Goal: Information Seeking & Learning: Learn about a topic

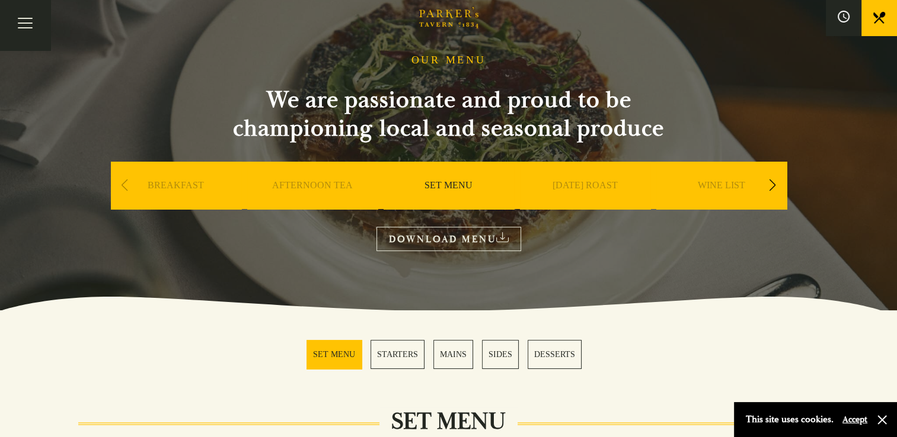
scroll to position [178, 0]
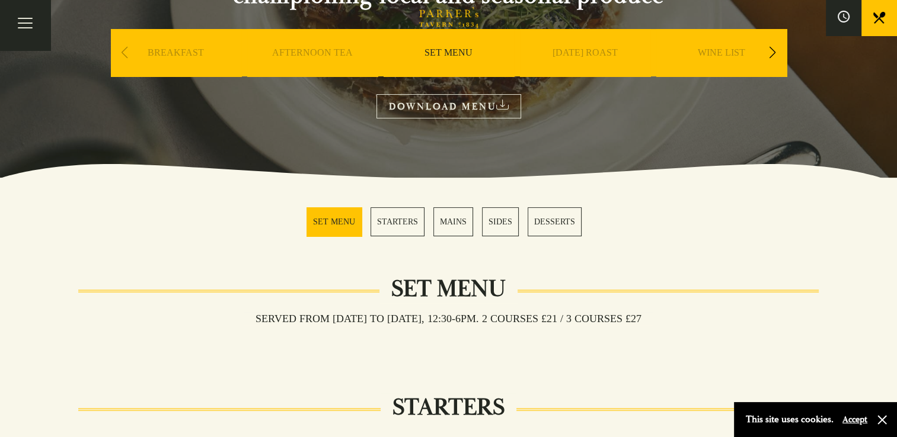
click at [321, 216] on link "SET MENU" at bounding box center [333, 221] width 55 height 29
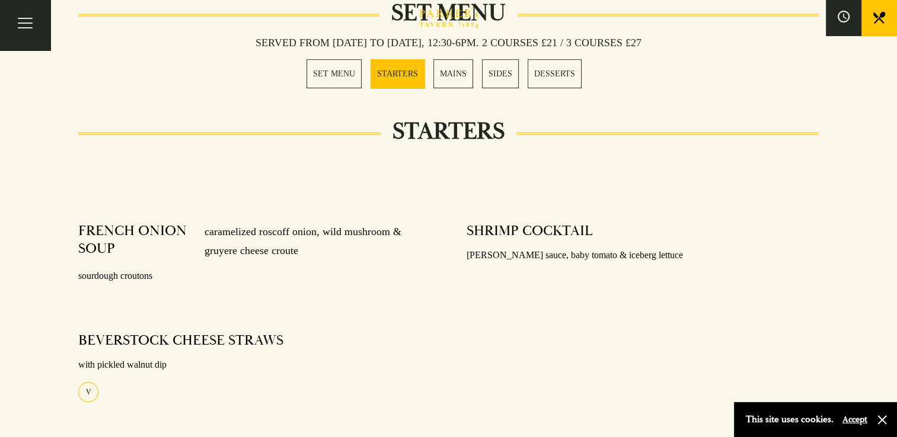
scroll to position [467, 0]
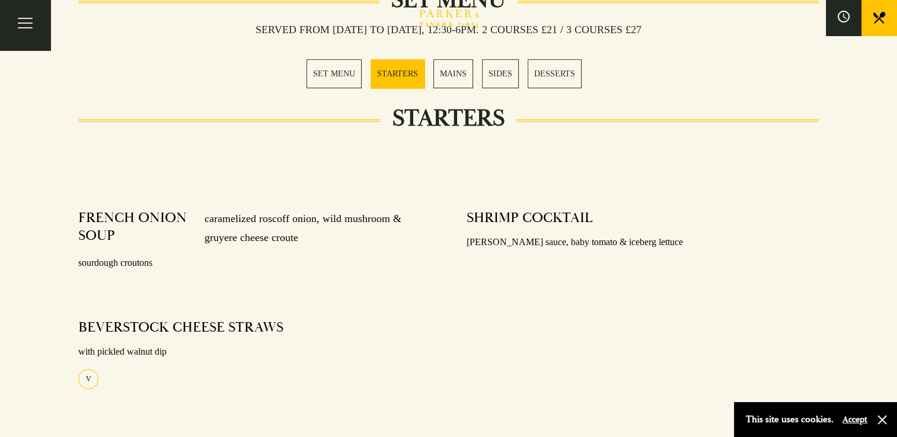
click at [461, 73] on link "MAINS" at bounding box center [453, 73] width 40 height 29
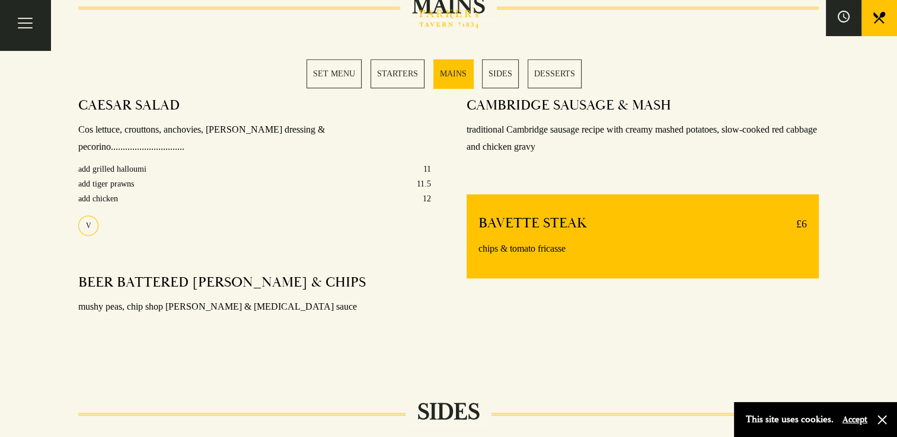
scroll to position [946, 0]
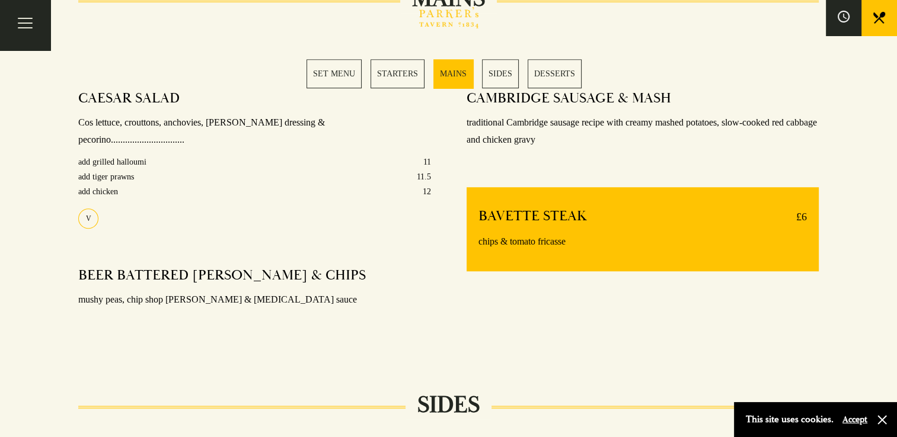
click at [499, 68] on link "SIDES" at bounding box center [500, 73] width 37 height 29
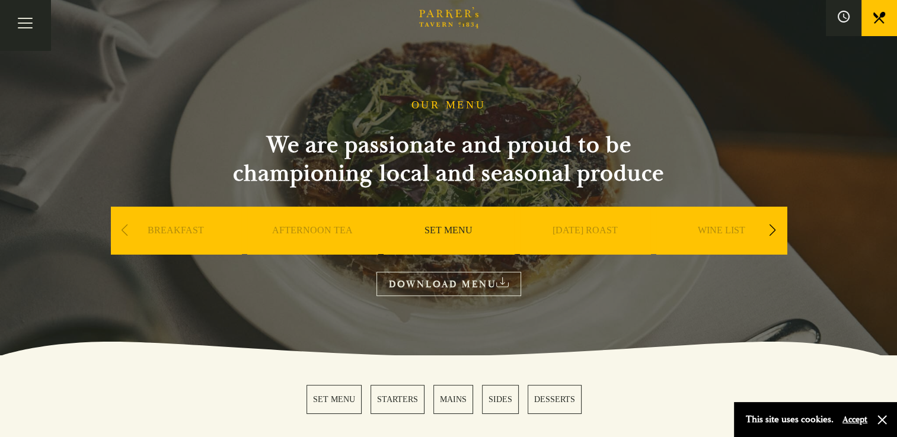
click at [345, 401] on link "SET MENU" at bounding box center [333, 399] width 55 height 29
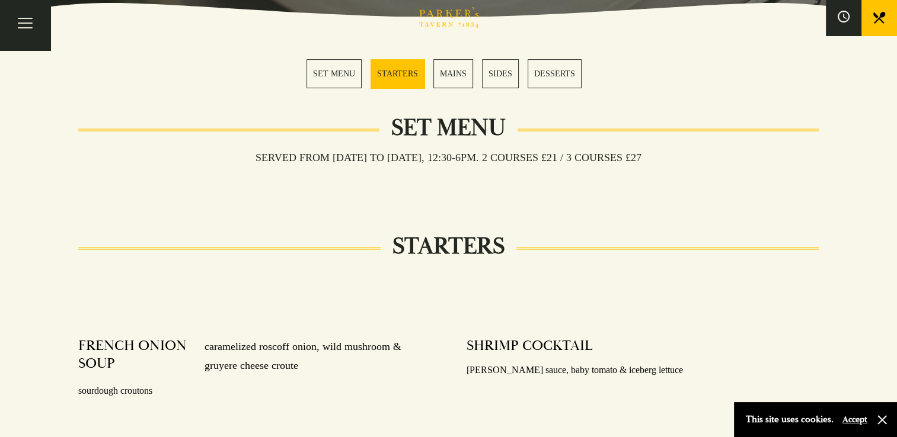
scroll to position [467, 0]
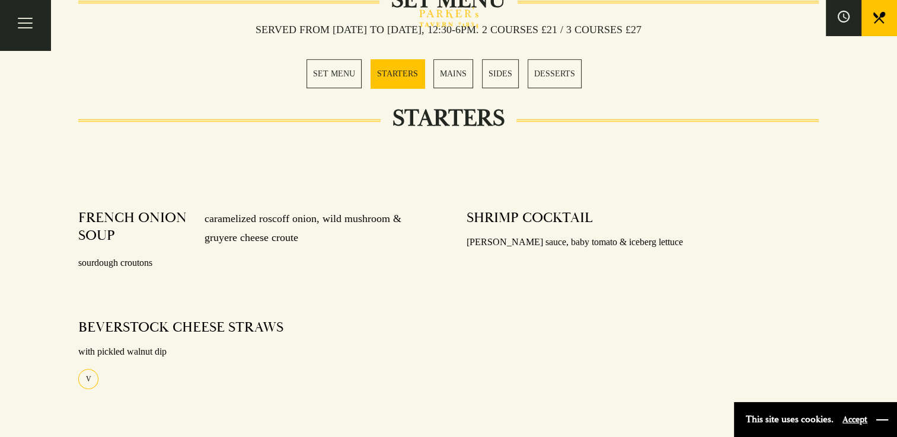
click at [881, 421] on button "button" at bounding box center [882, 420] width 12 height 12
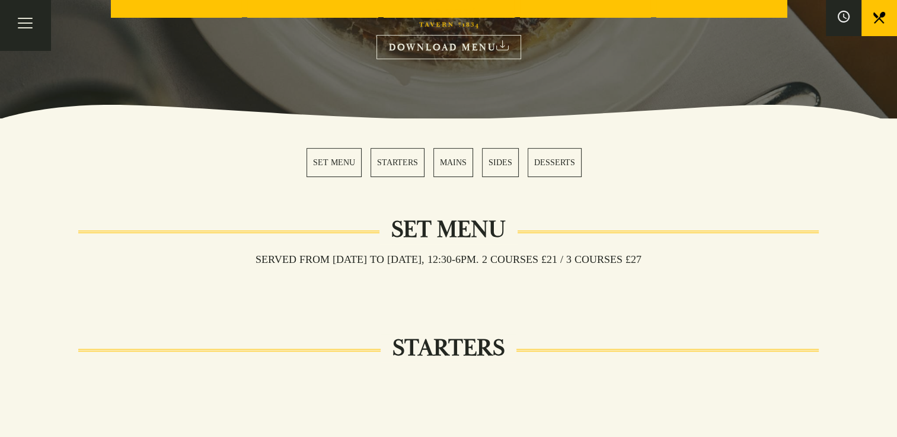
scroll to position [0, 0]
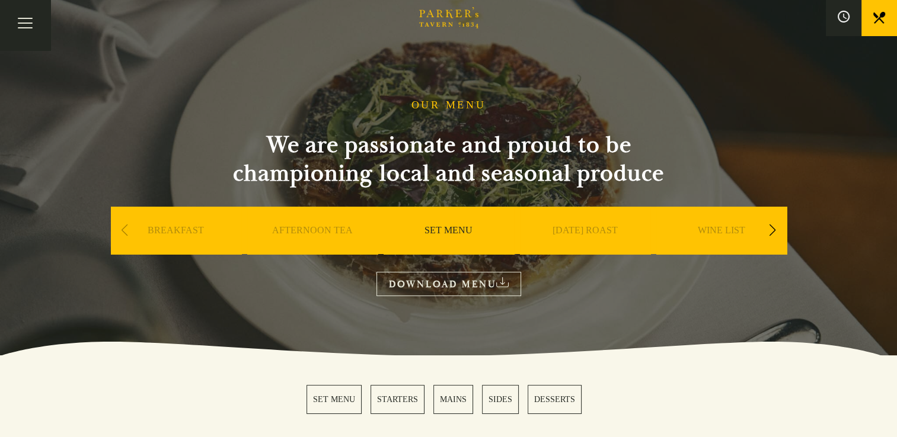
click at [304, 230] on link "AFTERNOON TEA" at bounding box center [312, 248] width 81 height 47
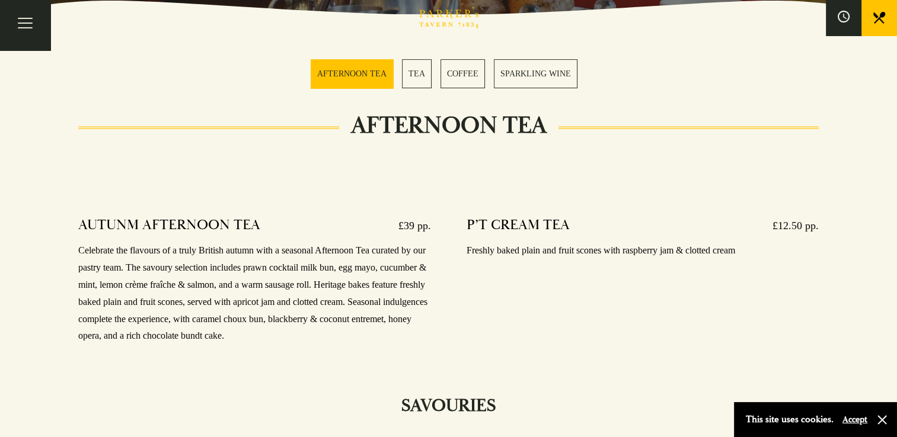
scroll to position [296, 0]
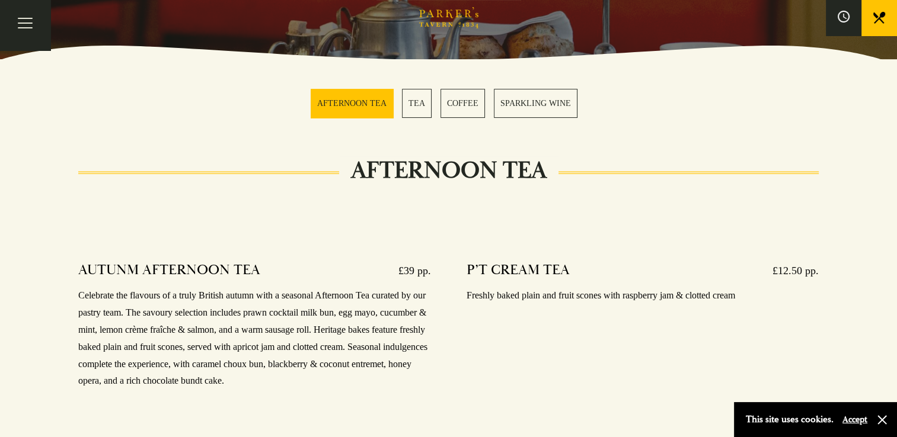
click at [420, 103] on link "TEA" at bounding box center [417, 103] width 30 height 29
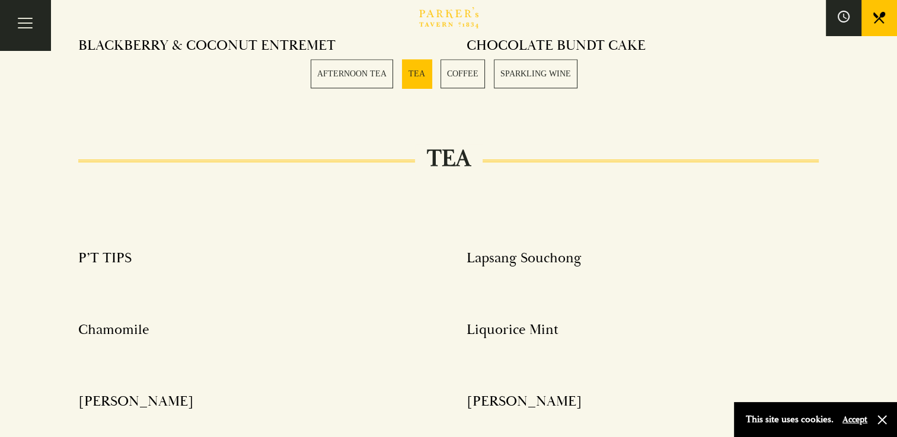
scroll to position [1228, 0]
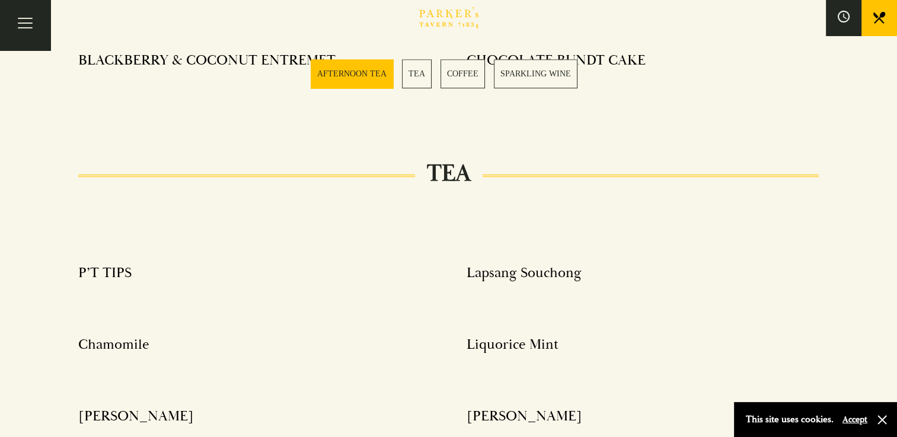
click at [457, 71] on link "COFFEE" at bounding box center [462, 73] width 44 height 29
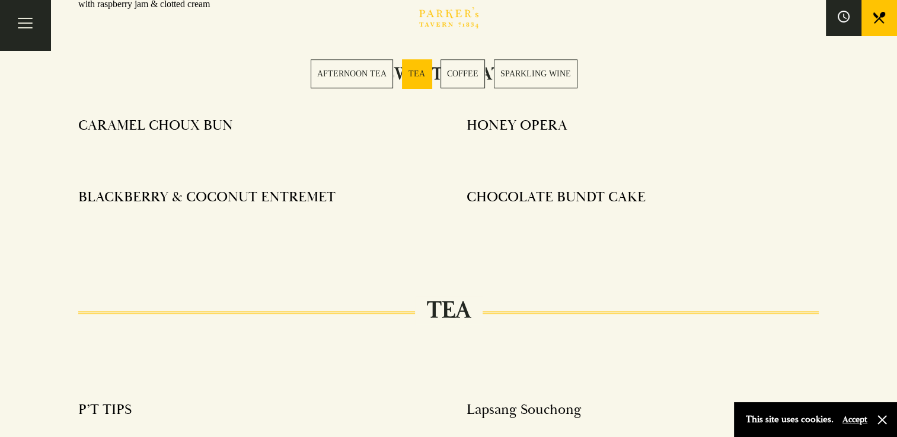
scroll to position [1211, 0]
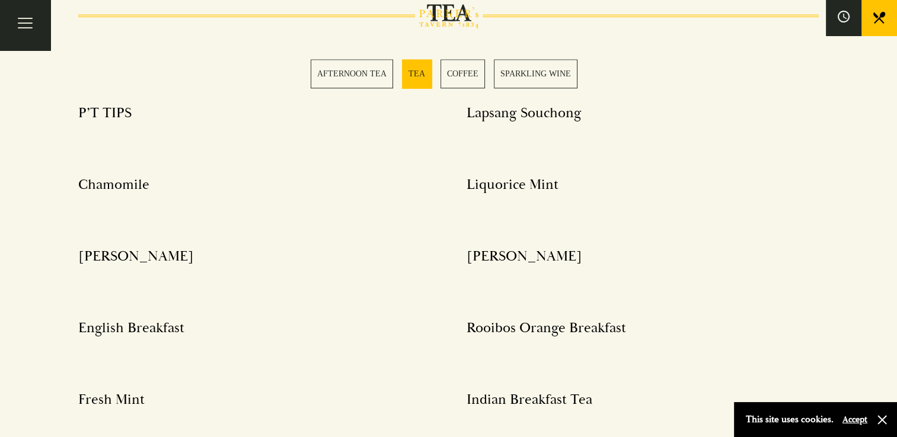
scroll to position [1406, 0]
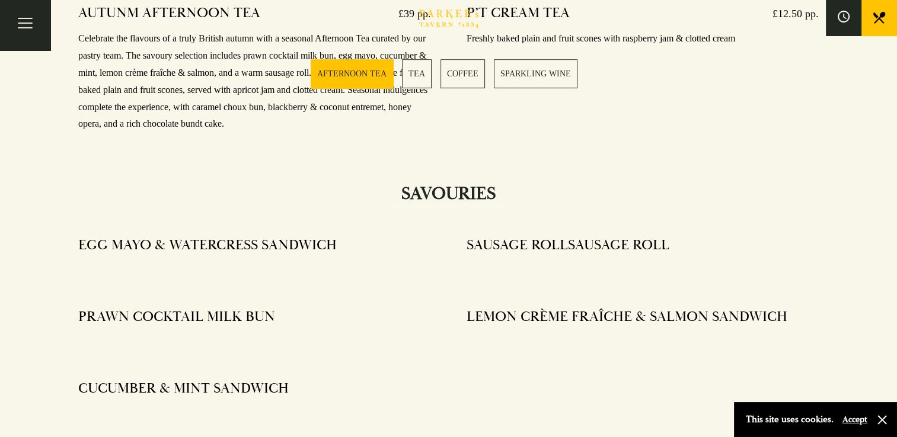
scroll to position [296, 0]
